Goal: Find specific page/section

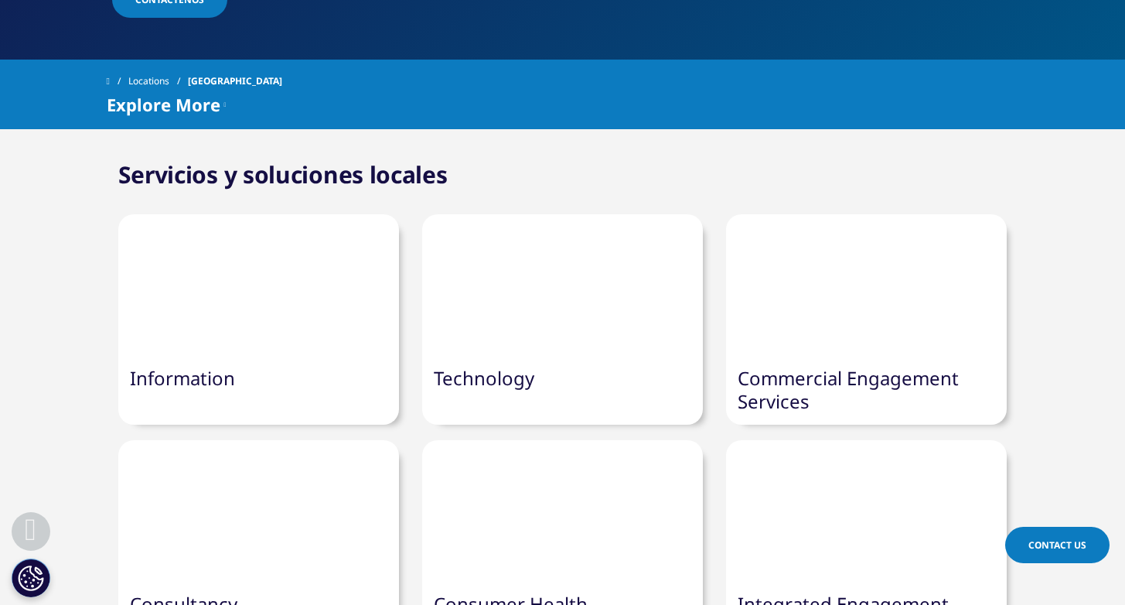
scroll to position [524, 0]
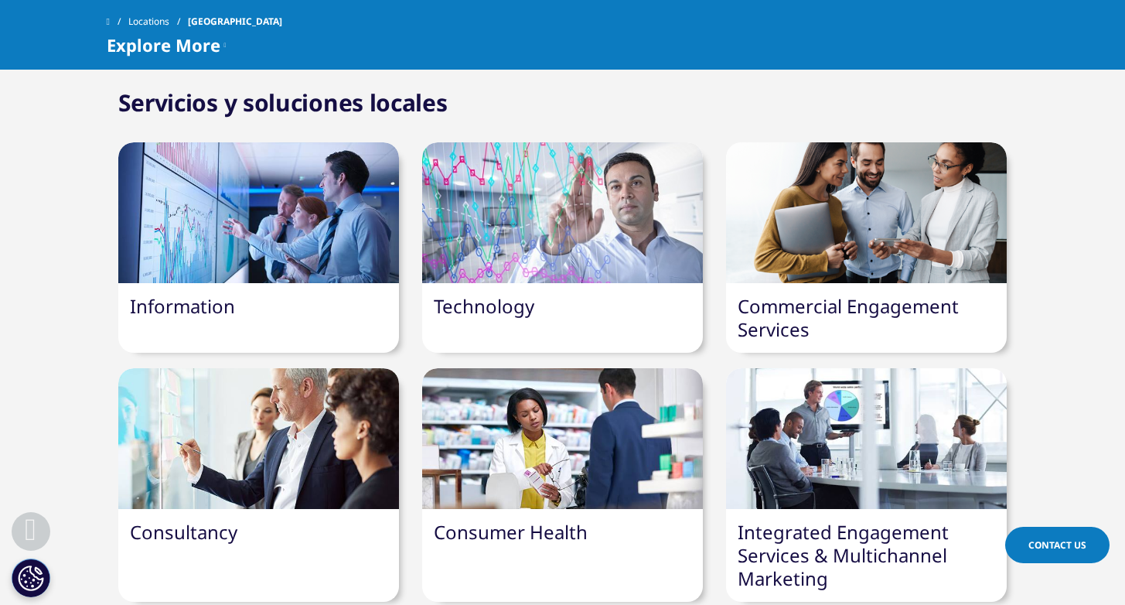
click at [497, 519] on link "Consumer Health" at bounding box center [511, 532] width 154 height 26
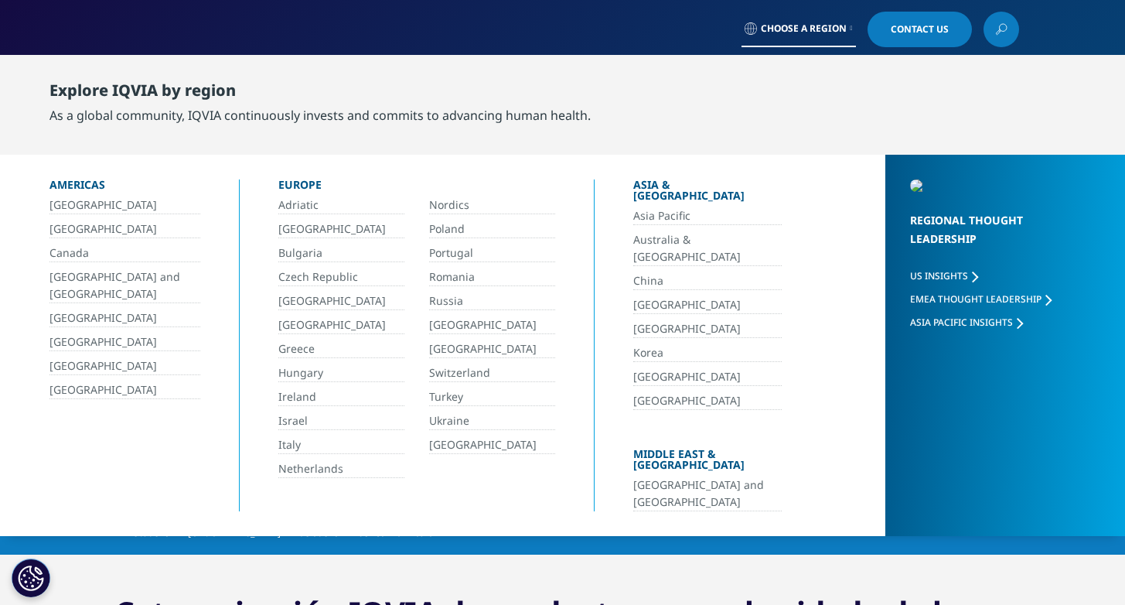
click at [78, 371] on link "[GEOGRAPHIC_DATA]" at bounding box center [125, 366] width 151 height 18
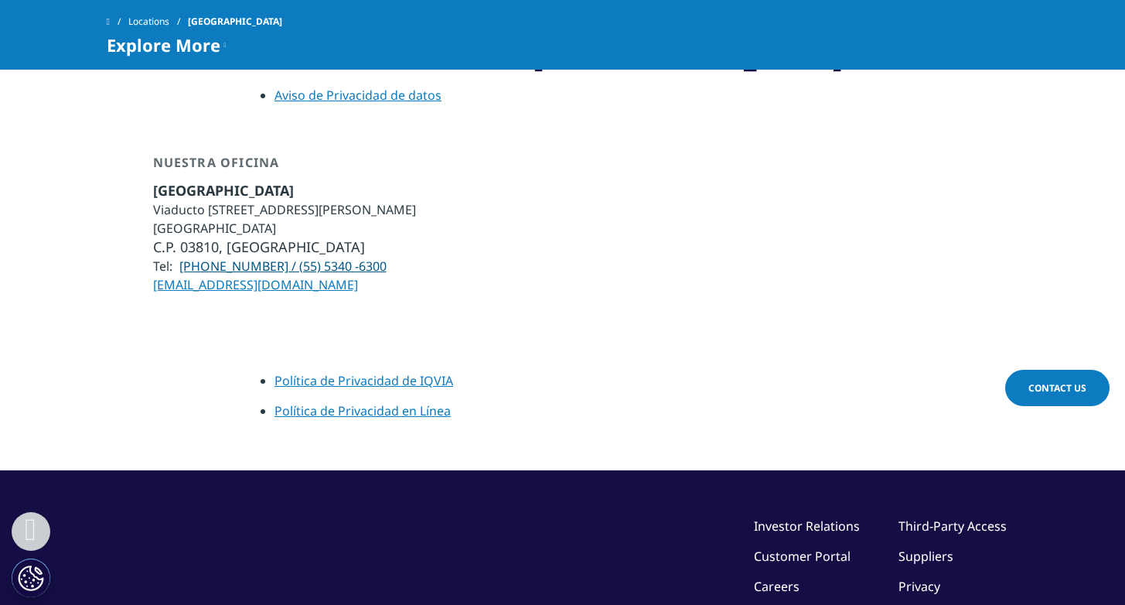
scroll to position [2573, 0]
